Goal: Transaction & Acquisition: Book appointment/travel/reservation

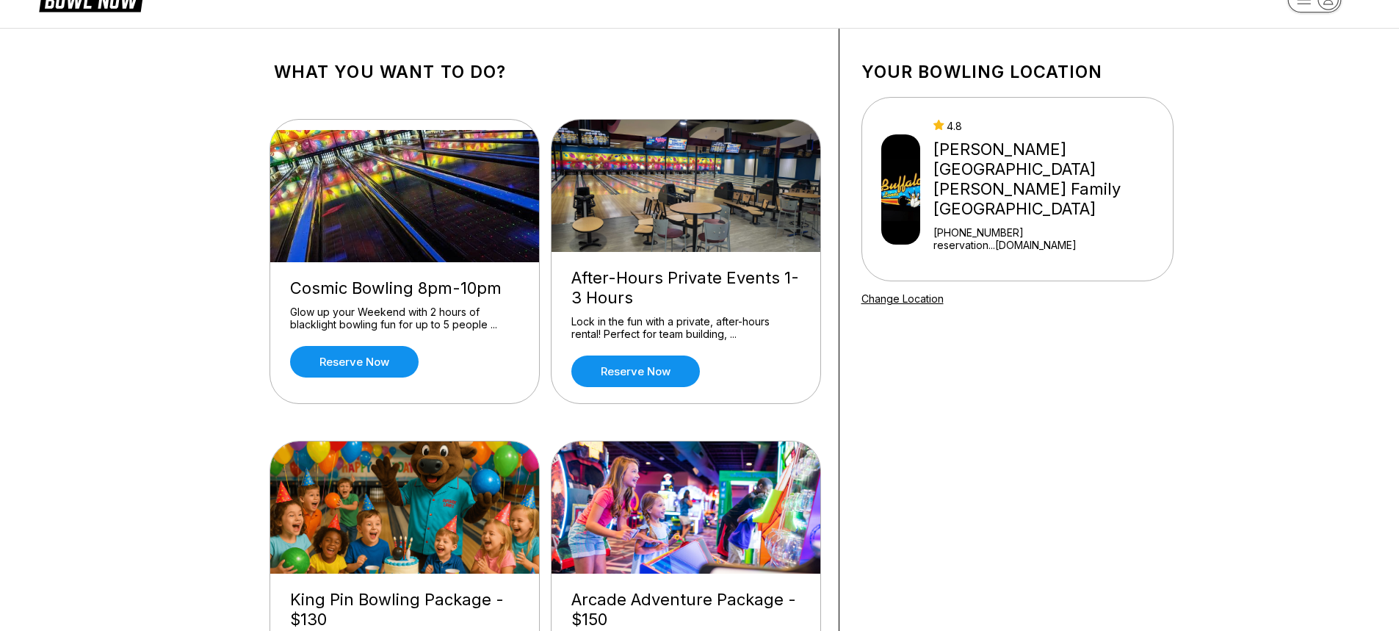
scroll to position [147, 0]
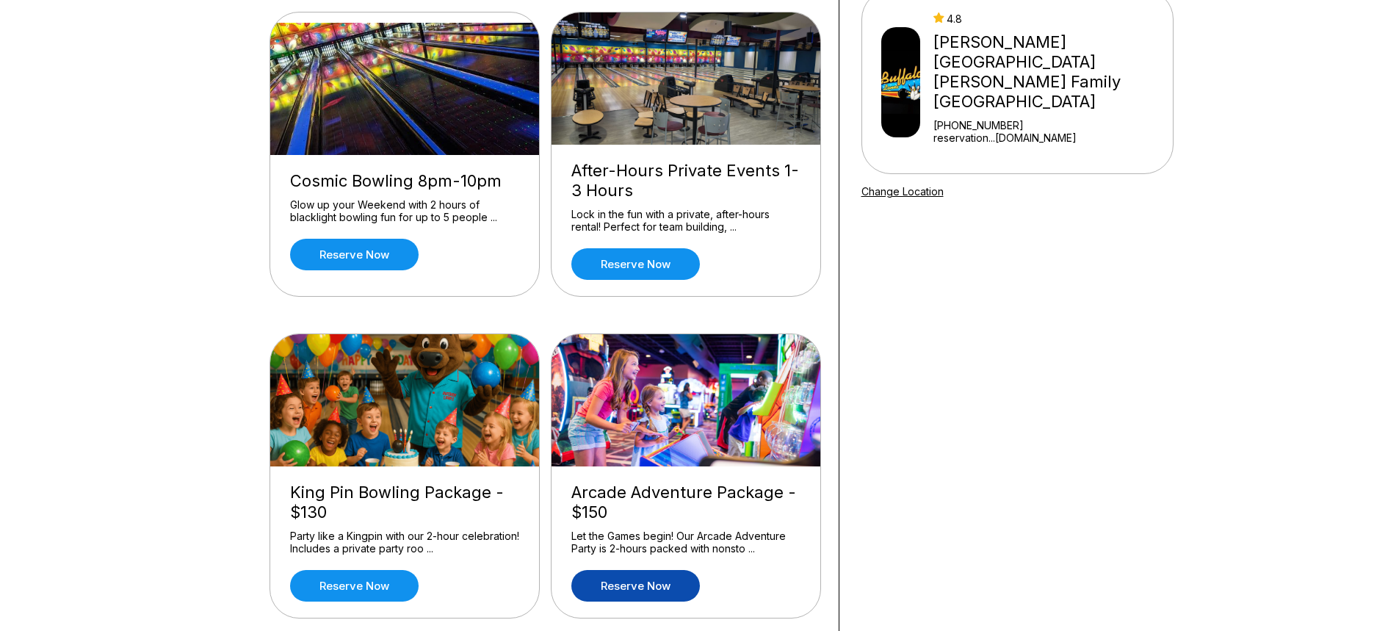
click at [637, 590] on link "Reserve now" at bounding box center [635, 586] width 129 height 32
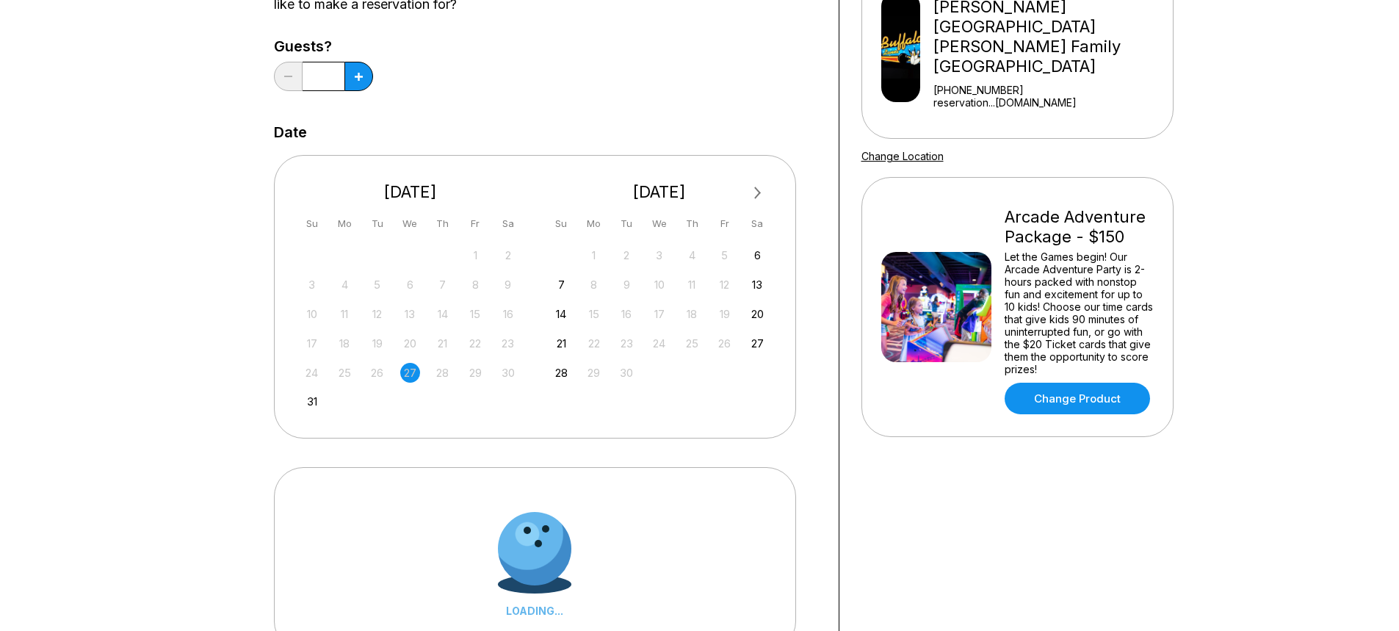
scroll to position [220, 0]
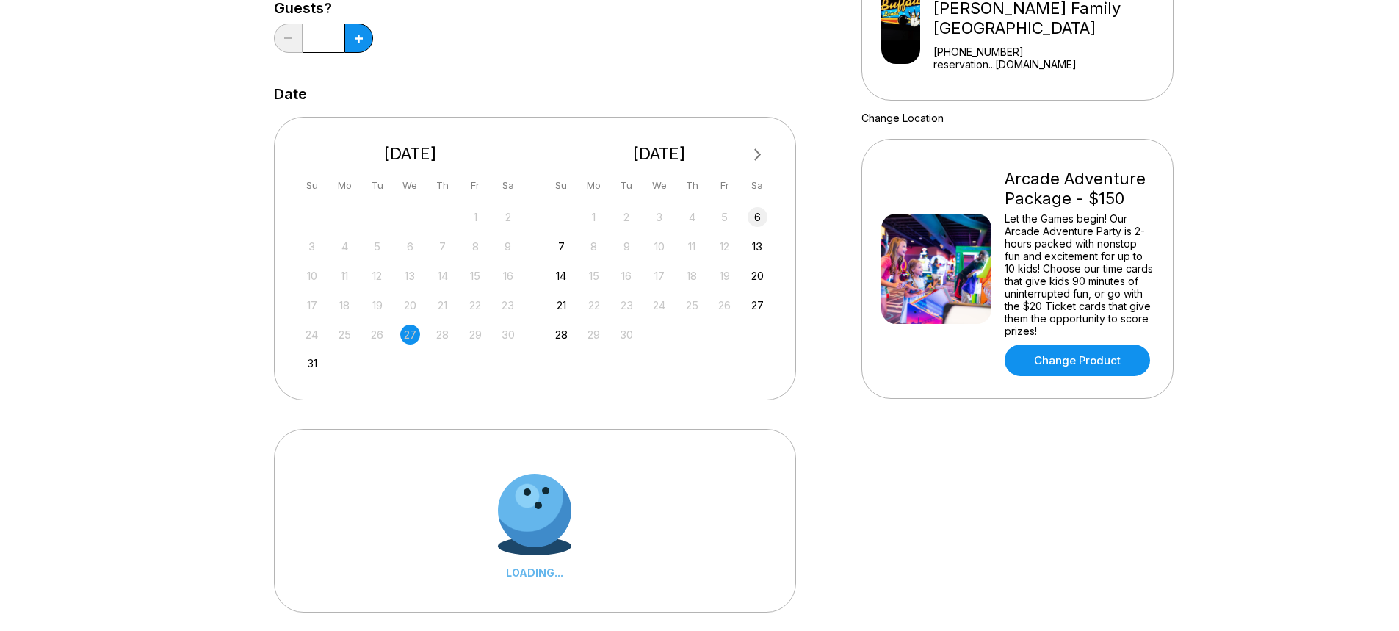
click at [760, 214] on div "6" at bounding box center [758, 217] width 20 height 20
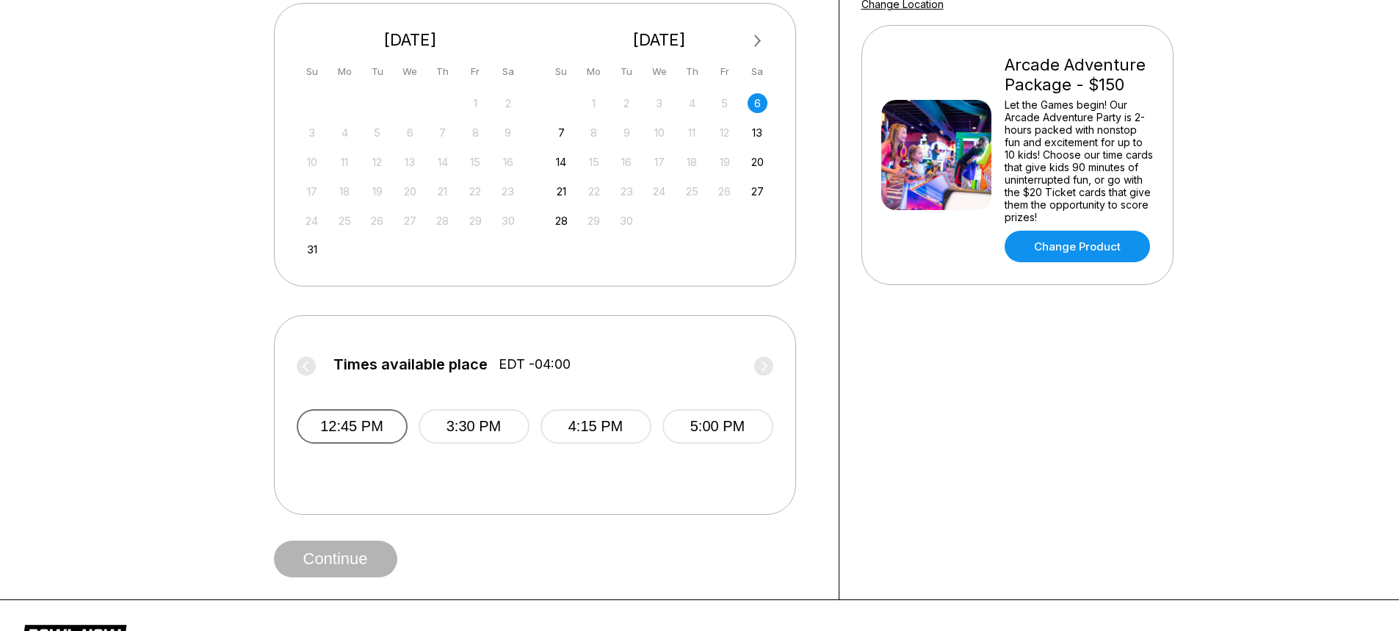
scroll to position [367, 0]
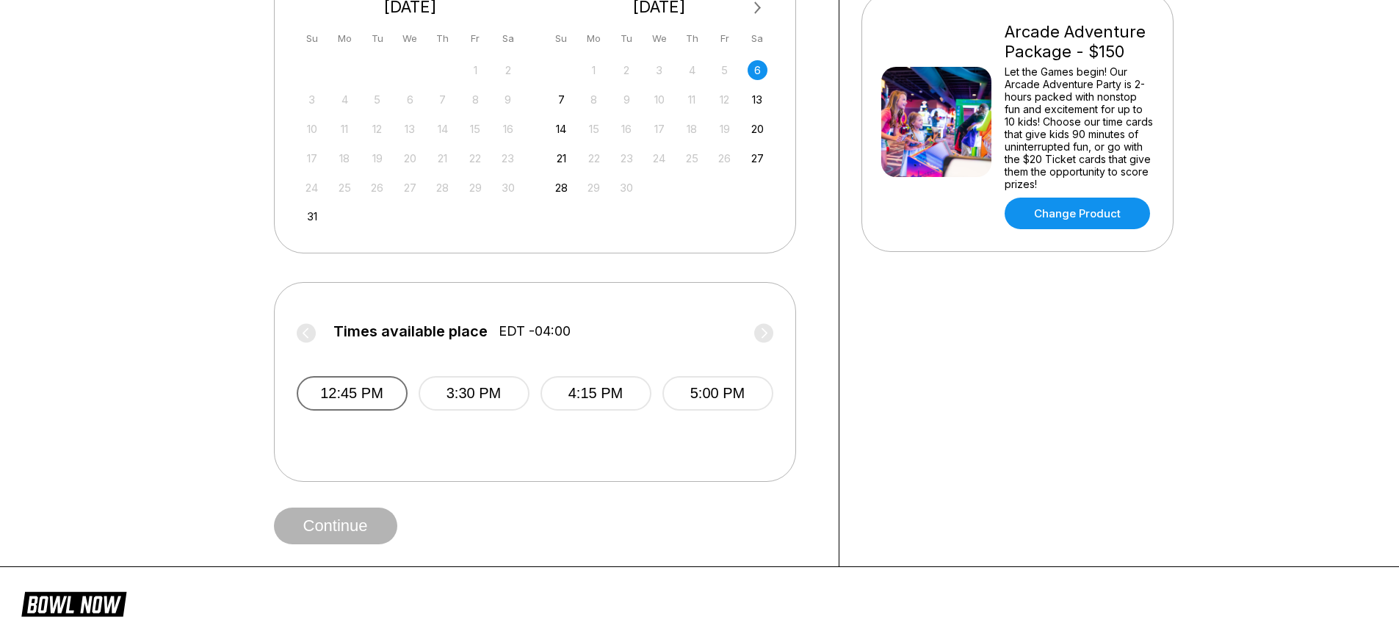
click at [376, 402] on button "12:45 PM" at bounding box center [352, 393] width 111 height 35
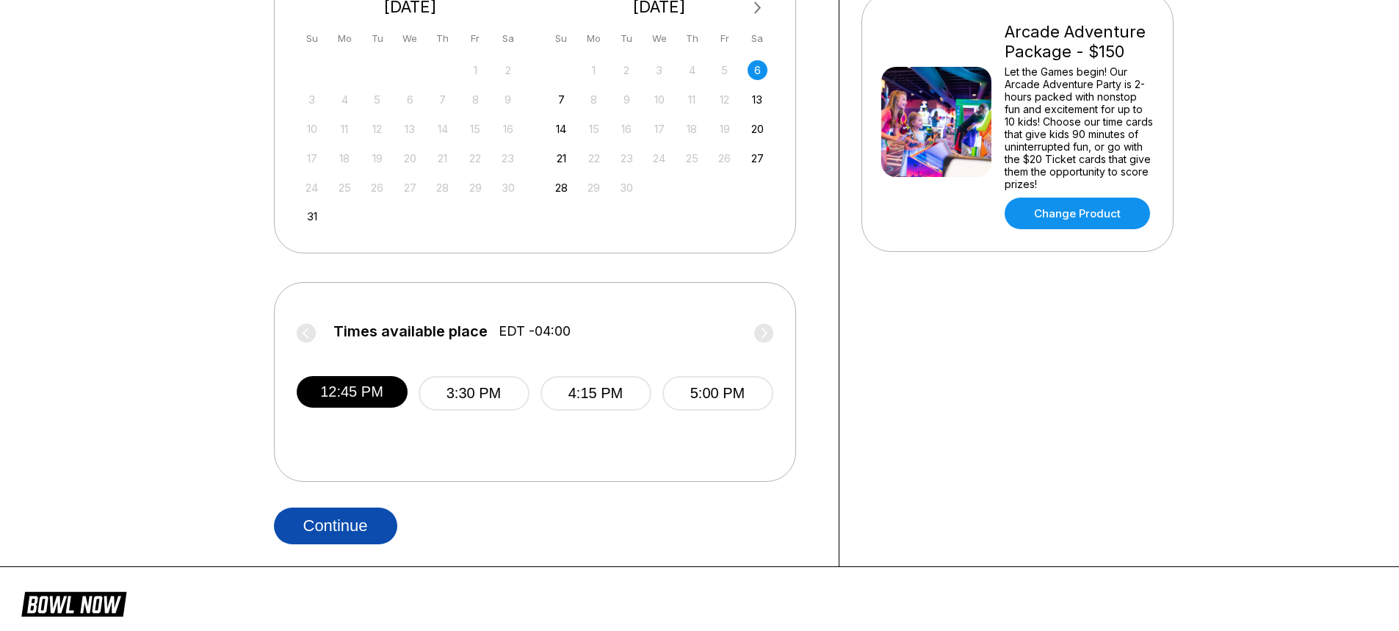
click at [357, 520] on button "Continue" at bounding box center [335, 525] width 123 height 37
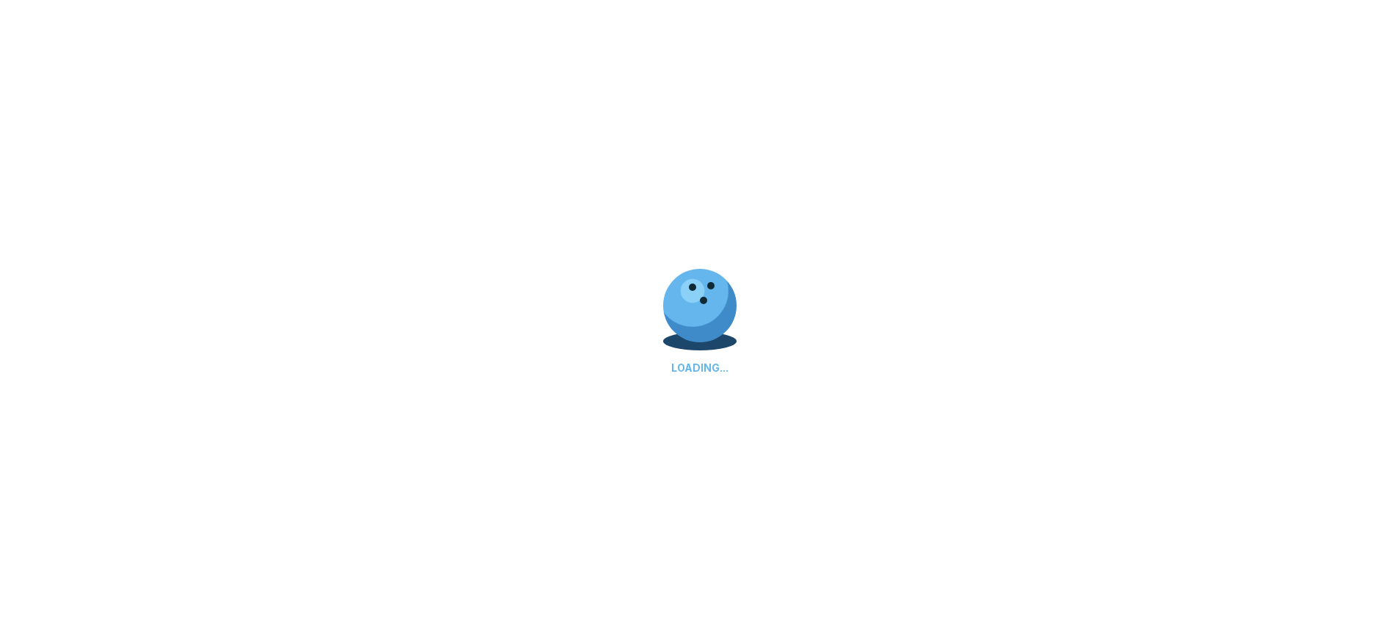
select select "**"
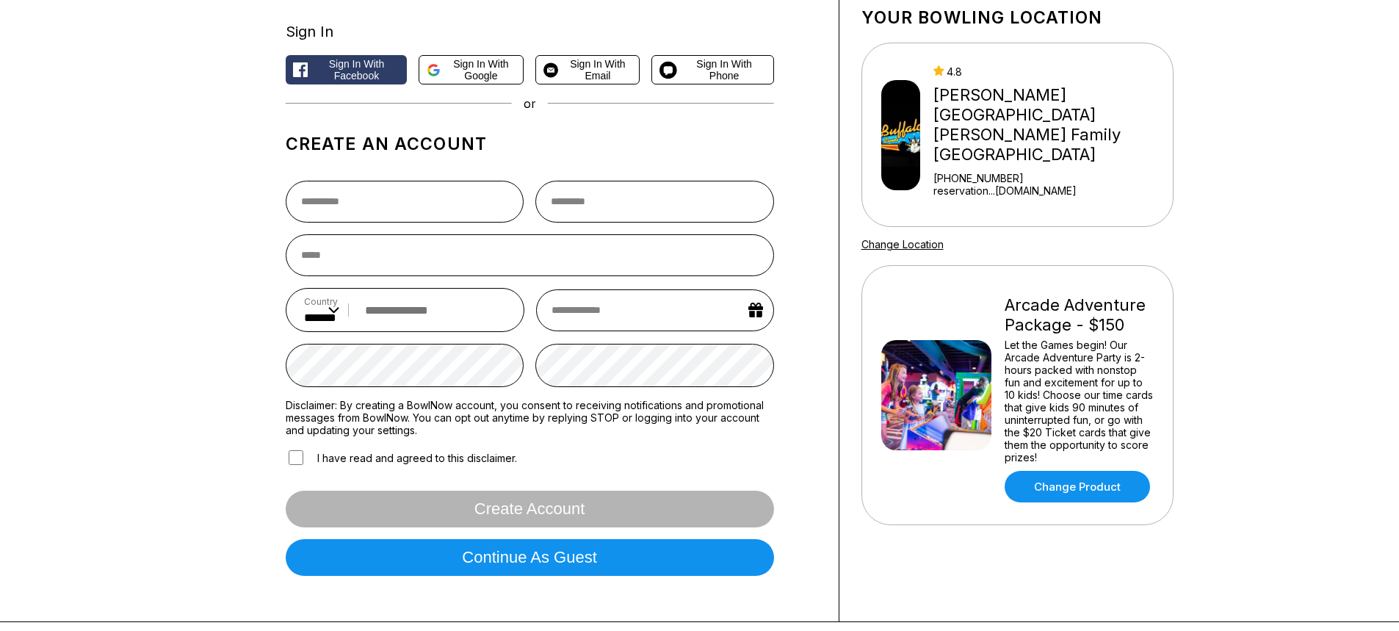
scroll to position [0, 0]
